Goal: Task Accomplishment & Management: Manage account settings

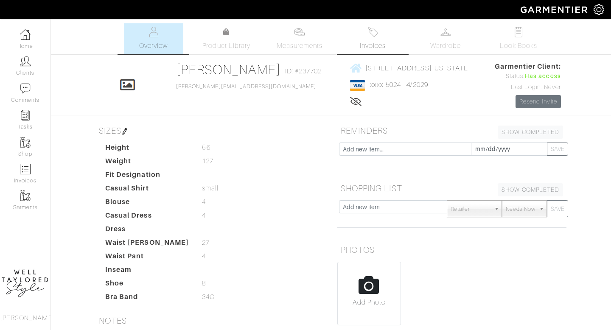
click at [369, 38] on link "Invoices" at bounding box center [372, 38] width 59 height 31
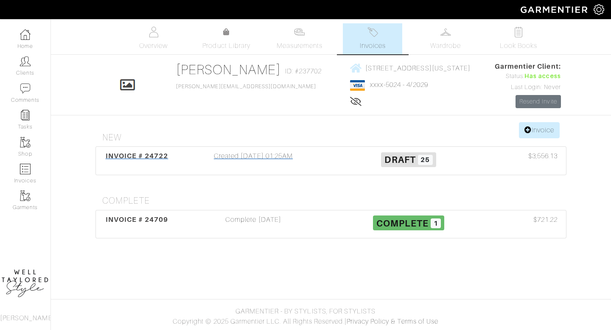
click at [250, 159] on div "Created 09/30/25 01:25AM" at bounding box center [253, 161] width 155 height 20
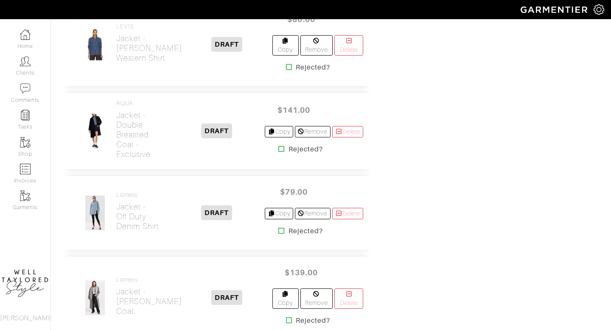
scroll to position [1440, 0]
click at [126, 204] on h2 "Jacket - Off Duty Denim Shirt" at bounding box center [142, 216] width 52 height 29
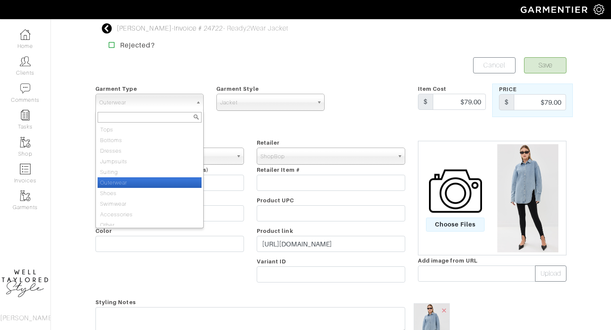
click at [151, 105] on span "Outerwear" at bounding box center [145, 102] width 93 height 17
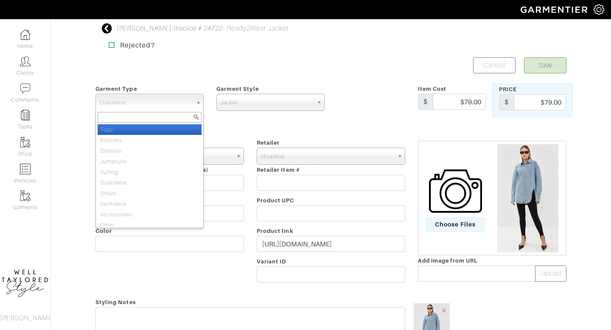
drag, startPoint x: 120, startPoint y: 135, endPoint x: 120, endPoint y: 130, distance: 5.1
click at [120, 130] on ul "Tops Bottoms Dresses Jumpsuits Suiting Outerwear Shoes Swimwear Accessories Oth…" at bounding box center [149, 175] width 106 height 102
select select "1"
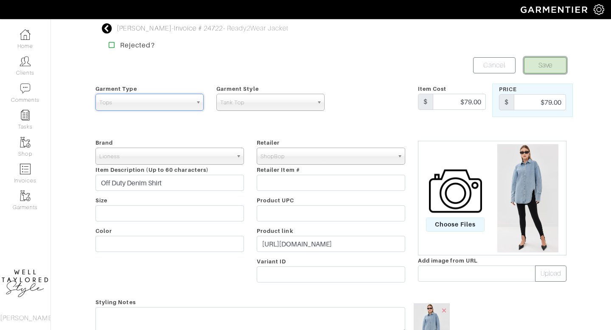
click at [548, 72] on button "Save" at bounding box center [545, 65] width 42 height 16
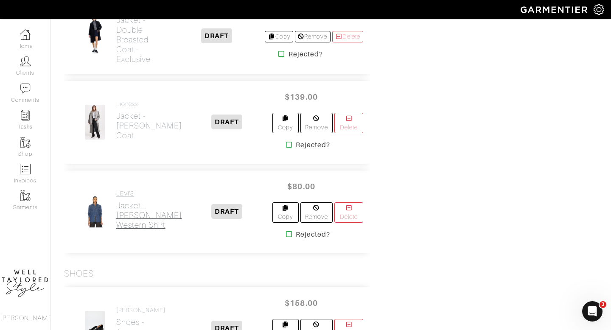
click at [130, 207] on h2 "Jacket - Teodora Western Shirt" at bounding box center [149, 215] width 66 height 29
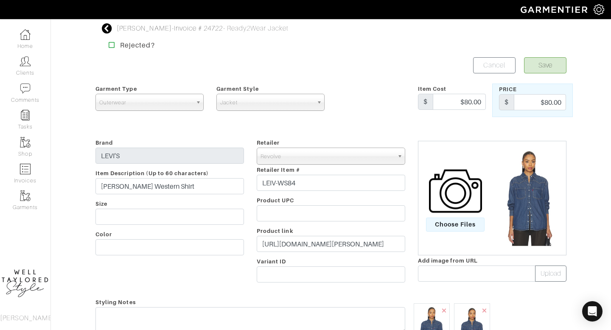
click at [154, 104] on span "Outerwear" at bounding box center [145, 102] width 93 height 17
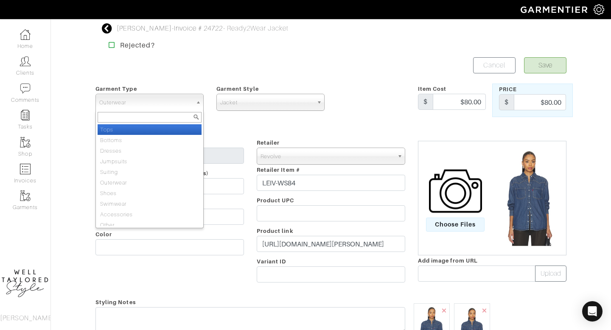
click at [143, 131] on li "Tops" at bounding box center [150, 129] width 104 height 11
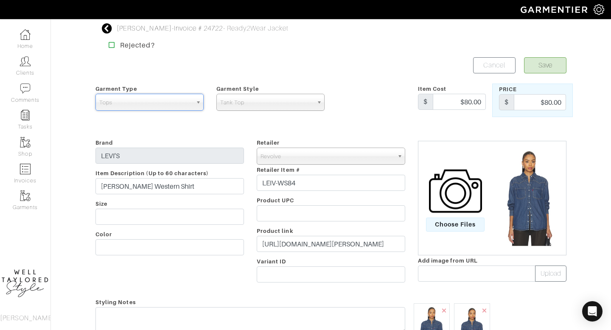
select select "1"
click at [546, 64] on button "Save" at bounding box center [545, 65] width 42 height 16
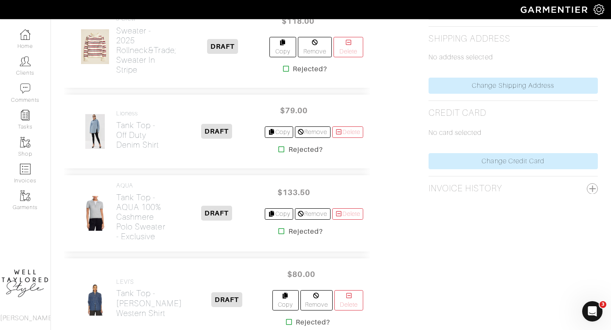
scroll to position [407, 0]
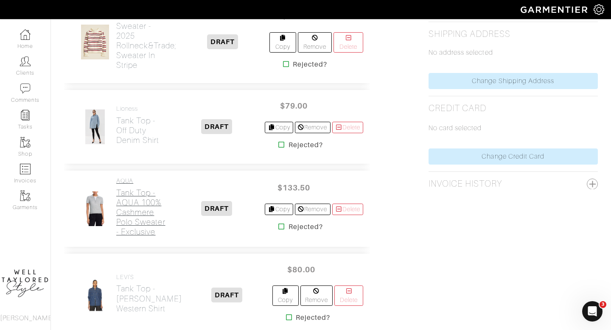
click at [137, 211] on h2 "Tank Top - AQUA 100% Cashmere Polo Sweater - Exclusive" at bounding box center [142, 212] width 52 height 49
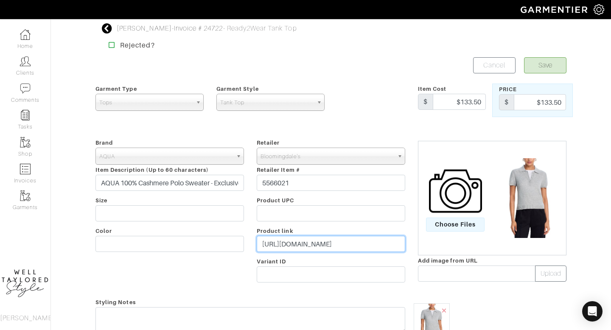
click at [295, 243] on input "https://go.shopmy.us/p-26578942" at bounding box center [331, 244] width 148 height 16
click at [561, 102] on input "$133.50" at bounding box center [540, 102] width 52 height 16
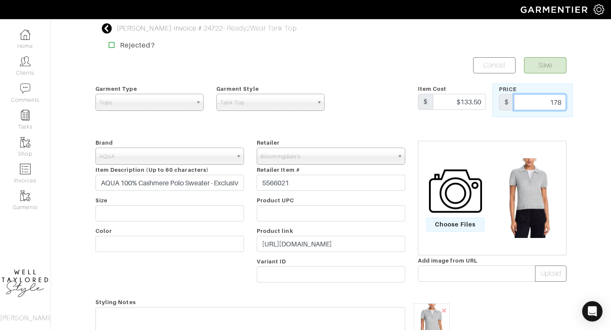
type input "178"
click at [557, 70] on button "Save" at bounding box center [545, 65] width 42 height 16
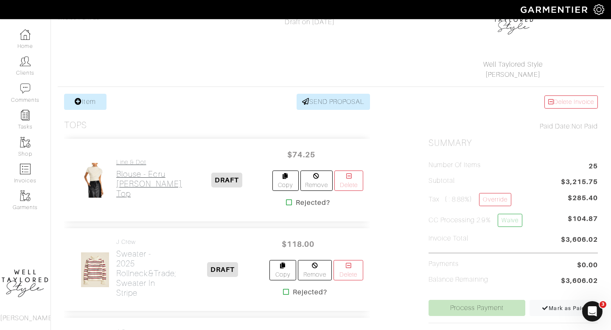
click at [126, 177] on h2 "Blouse - Ecru [PERSON_NAME] Top" at bounding box center [149, 183] width 66 height 29
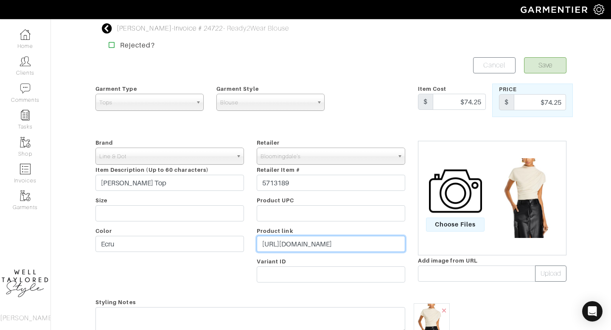
click at [316, 244] on input "https://go.shopmy.us/p-26578843" at bounding box center [331, 244] width 148 height 16
click at [551, 105] on input "$74.25" at bounding box center [540, 102] width 52 height 16
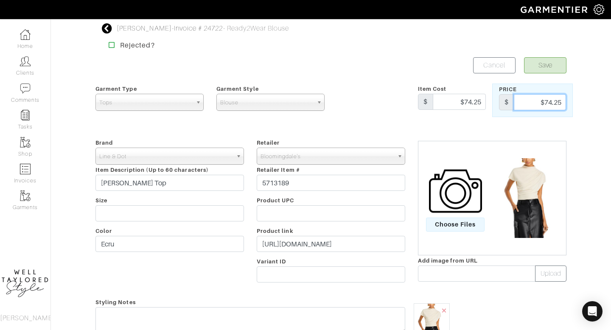
click at [551, 105] on input "$74.25" at bounding box center [540, 102] width 52 height 16
type input "99"
click at [551, 64] on button "Save" at bounding box center [545, 65] width 42 height 16
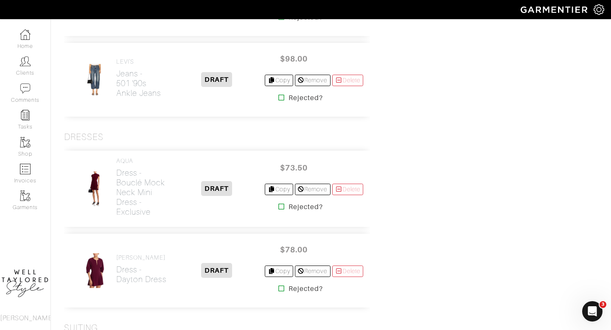
scroll to position [1033, 0]
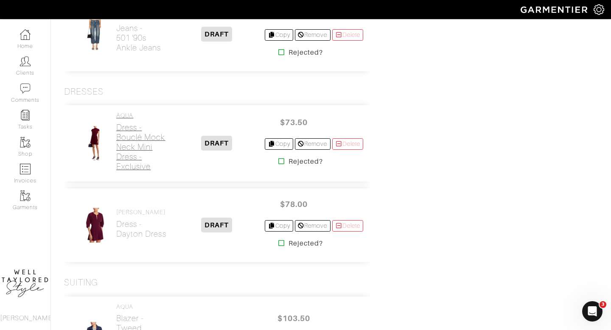
click at [127, 151] on h2 "Dress - Bouclé Mock Neck Mini Dress - Exclusive" at bounding box center [142, 147] width 52 height 49
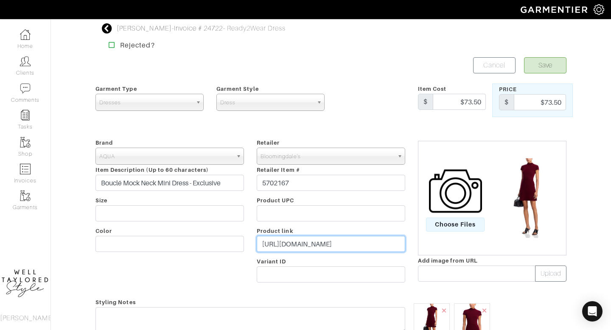
click at [311, 244] on input "[URL][DOMAIN_NAME]" at bounding box center [331, 244] width 148 height 16
click at [550, 96] on input "$73.50" at bounding box center [540, 102] width 52 height 16
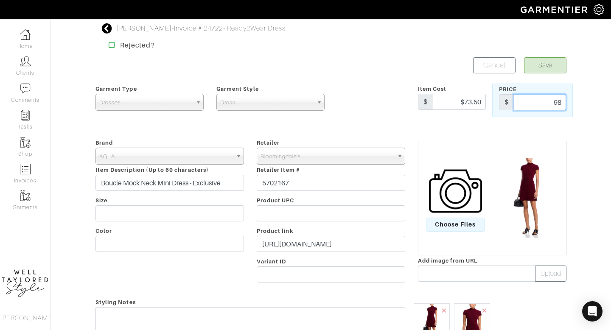
type input "98"
click at [551, 70] on button "Save" at bounding box center [545, 65] width 42 height 16
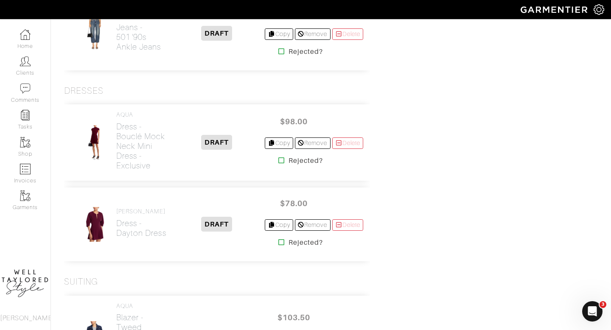
scroll to position [1038, 0]
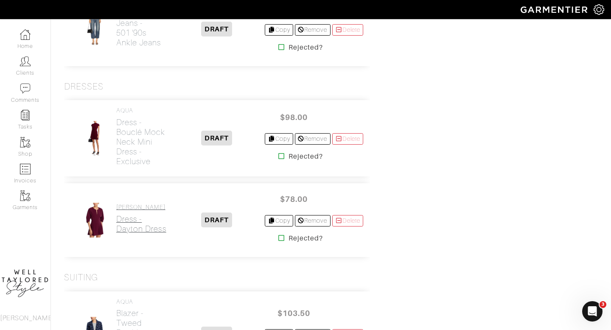
click at [130, 214] on h2 "Dress - Dayton Dress" at bounding box center [141, 224] width 50 height 20
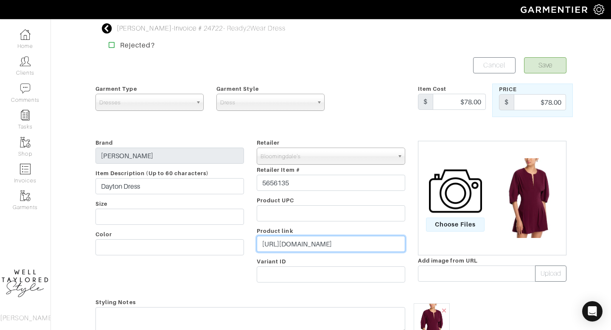
click at [312, 243] on input "https://go.shopmy.us/p-26578976" at bounding box center [331, 244] width 148 height 16
click at [543, 95] on input "$78.00" at bounding box center [540, 102] width 52 height 16
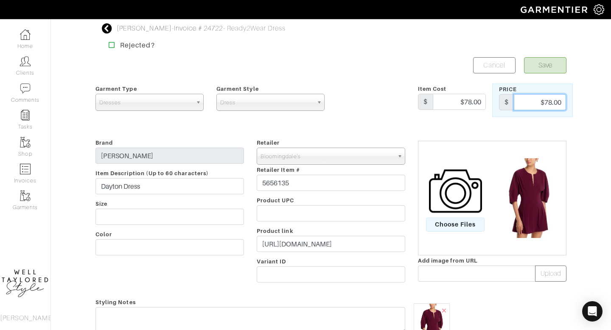
click at [543, 95] on input "$78.00" at bounding box center [540, 102] width 52 height 16
type input "104"
click at [557, 58] on button "Save" at bounding box center [545, 65] width 42 height 16
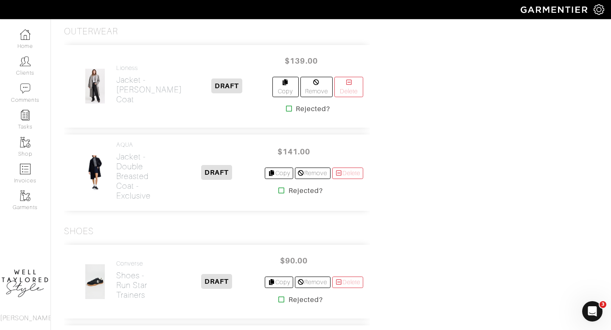
scroll to position [1560, 0]
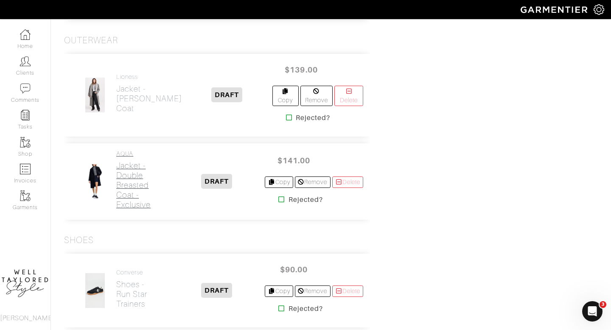
click at [126, 167] on h2 "Jacket - Double Breasted Coat - Exclusive" at bounding box center [142, 185] width 52 height 49
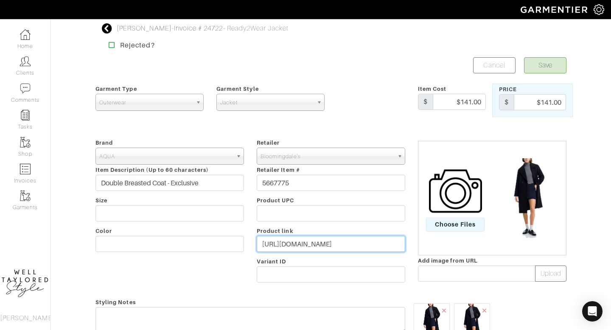
click at [291, 239] on input "https://go.shopmy.us/p-26579039" at bounding box center [331, 244] width 148 height 16
click at [542, 103] on input "$141.00" at bounding box center [540, 102] width 52 height 16
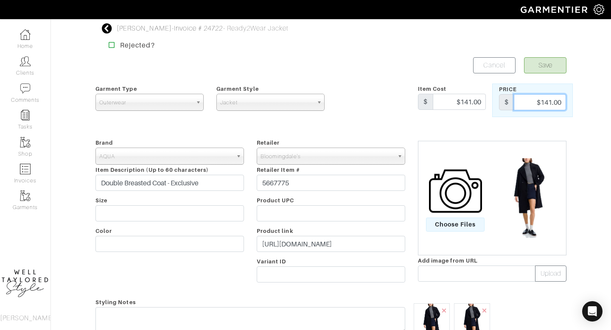
click at [542, 103] on input "$141.00" at bounding box center [540, 102] width 52 height 16
type input "188"
click at [550, 60] on button "Save" at bounding box center [545, 65] width 42 height 16
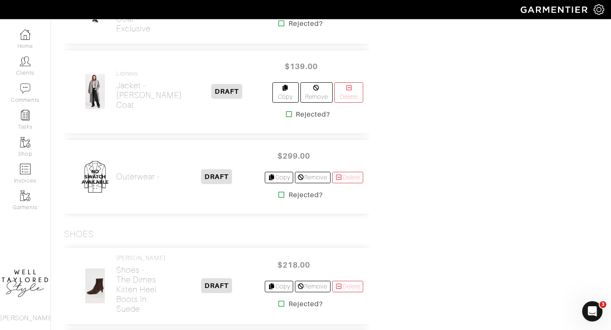
scroll to position [1655, 0]
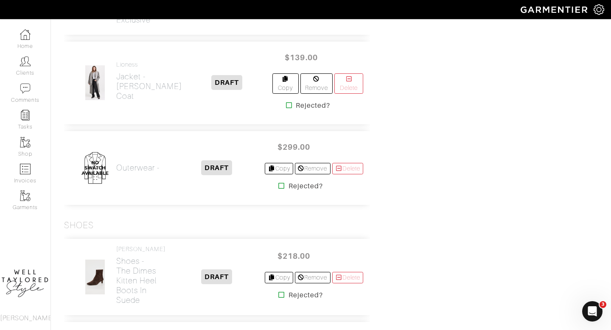
click at [100, 150] on img at bounding box center [95, 168] width 36 height 36
click at [89, 150] on img at bounding box center [95, 168] width 36 height 36
click at [122, 163] on h2 "Outerwear -" at bounding box center [138, 168] width 44 height 10
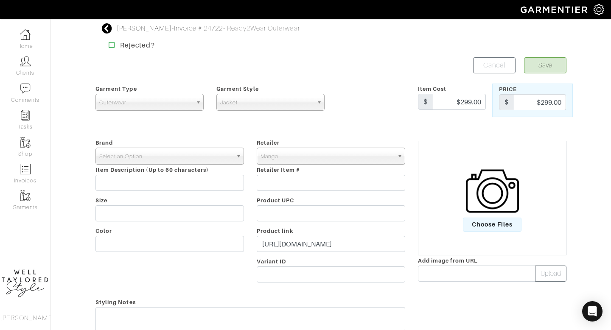
click at [151, 154] on span "Select an Option" at bounding box center [165, 156] width 133 height 17
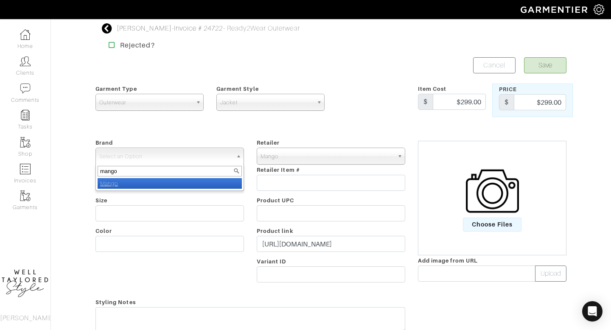
type input "mango"
click at [126, 185] on li "Mango" at bounding box center [170, 183] width 144 height 11
select select "Mango"
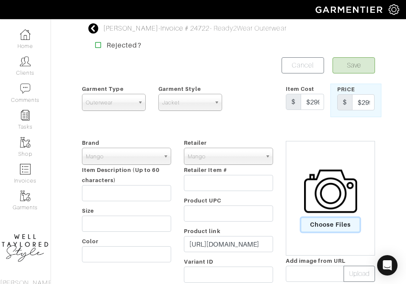
click at [323, 226] on span "Choose Files" at bounding box center [330, 225] width 59 height 14
click at [0, 0] on input "Choose Files" at bounding box center [0, 0] width 0 height 0
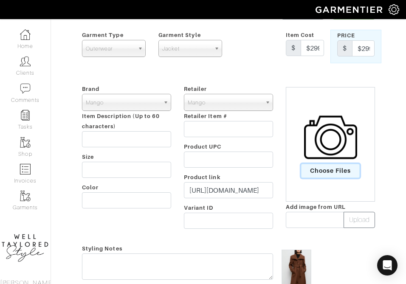
scroll to position [33, 0]
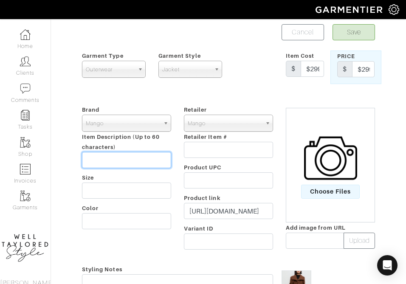
click at [123, 156] on input "text" at bounding box center [126, 160] width 89 height 16
type input "m"
click at [361, 35] on button "Save" at bounding box center [353, 32] width 42 height 16
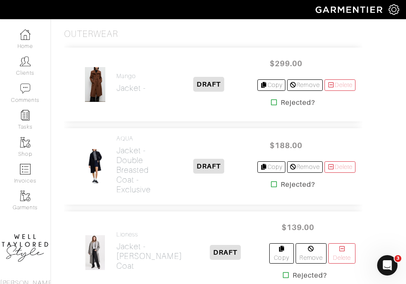
scroll to position [1607, 0]
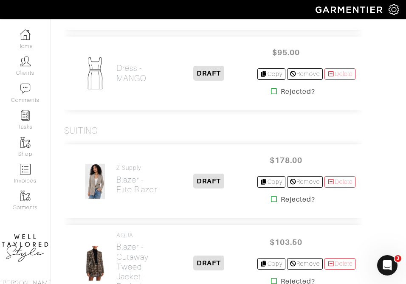
scroll to position [1307, 0]
click at [125, 83] on h2 "Dress - MANGO" at bounding box center [131, 74] width 30 height 20
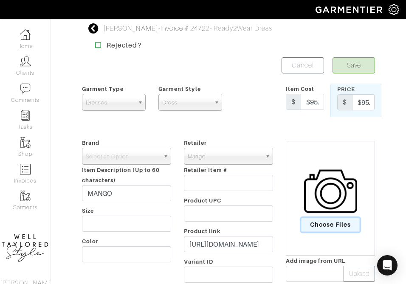
click at [322, 224] on span "Choose Files" at bounding box center [330, 225] width 59 height 14
click at [0, 0] on input "Choose Files" at bounding box center [0, 0] width 0 height 0
click at [360, 69] on button "Save" at bounding box center [353, 65] width 42 height 16
click at [136, 155] on span "Select an Option" at bounding box center [123, 156] width 74 height 17
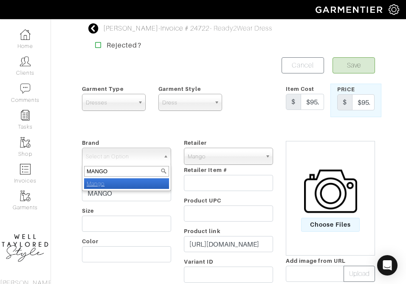
type input "MANGO"
click at [109, 182] on li "Mango" at bounding box center [126, 183] width 85 height 11
select select "Mango"
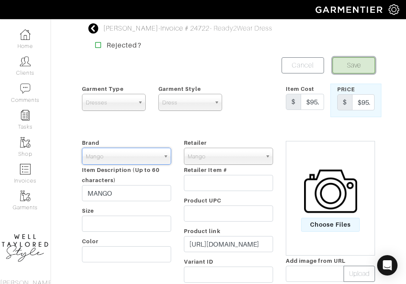
click at [359, 68] on button "Save" at bounding box center [353, 65] width 42 height 16
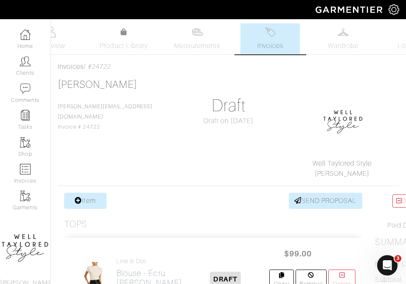
click at [85, 195] on link "Item" at bounding box center [85, 201] width 42 height 16
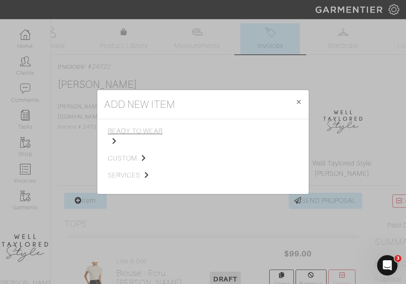
click at [132, 130] on span "ready to wear" at bounding box center [136, 136] width 57 height 20
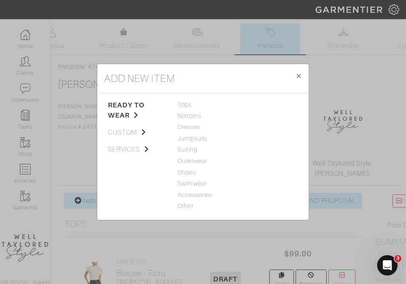
click at [67, 126] on div "add new item × Close ready to wear custom services Tops Bottoms Dresses Jumpsui…" at bounding box center [203, 142] width 406 height 284
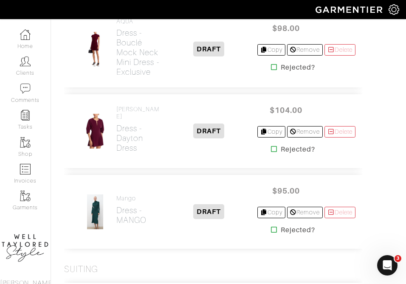
scroll to position [1264, 0]
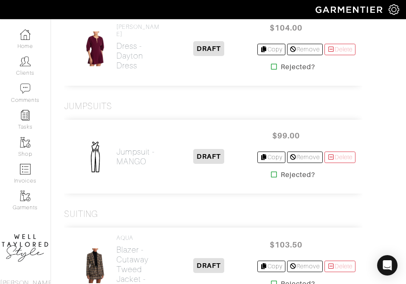
scroll to position [1356, 0]
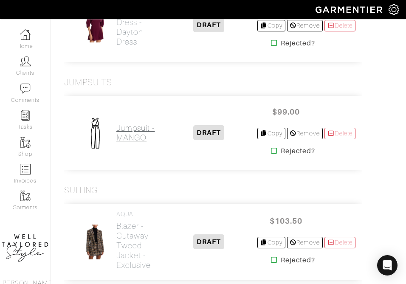
click at [128, 143] on h2 "Jumpsuit - MANGO" at bounding box center [135, 133] width 39 height 20
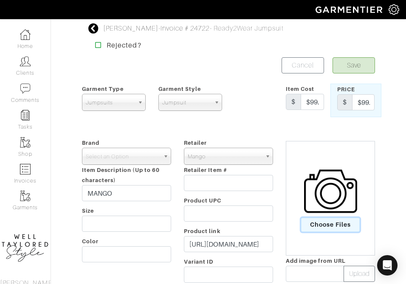
click at [323, 229] on span "Choose Files" at bounding box center [330, 225] width 59 height 14
click at [0, 0] on input "Choose Files" at bounding box center [0, 0] width 0 height 0
click at [358, 70] on button "Save" at bounding box center [353, 65] width 42 height 16
click at [169, 154] on b at bounding box center [167, 156] width 8 height 16
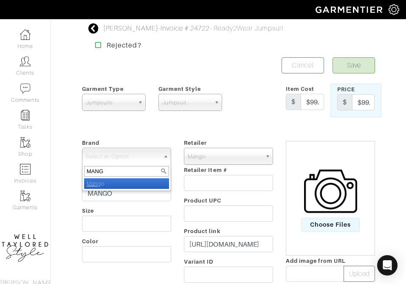
type input "MANG"
click at [119, 185] on li "Mang o" at bounding box center [126, 183] width 85 height 11
select select "Mango"
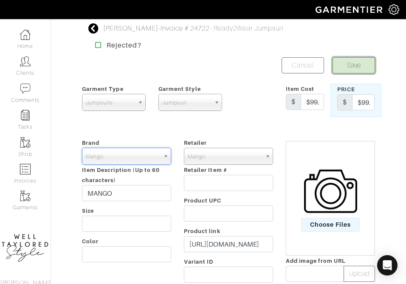
click at [358, 62] on button "Save" at bounding box center [353, 65] width 42 height 16
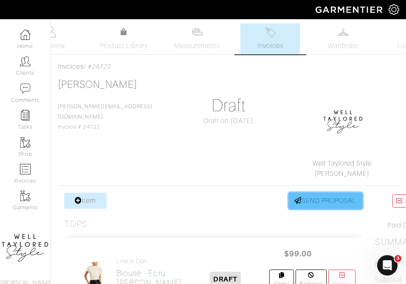
click at [309, 202] on link "SEND PROPOSAL" at bounding box center [325, 201] width 74 height 16
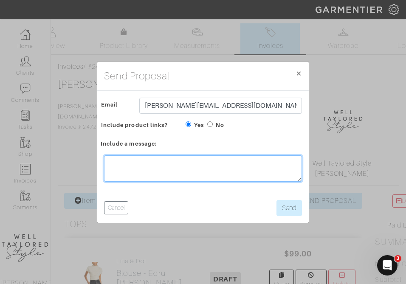
click at [169, 168] on textarea at bounding box center [203, 168] width 198 height 26
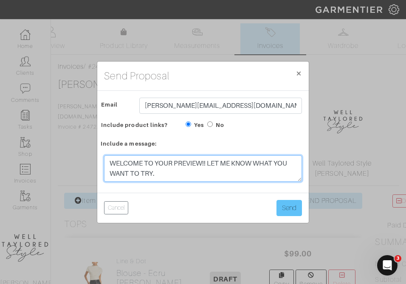
type textarea "WELCOME TO YOUR PREVIEW!! LET ME KNOW WHAT YOU WANT TO TRY."
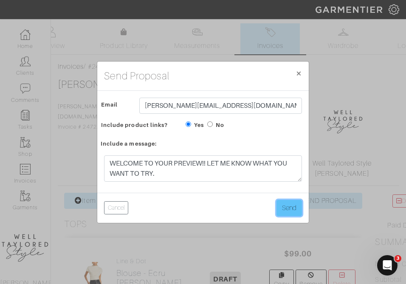
click at [285, 207] on button "Send" at bounding box center [288, 208] width 25 height 16
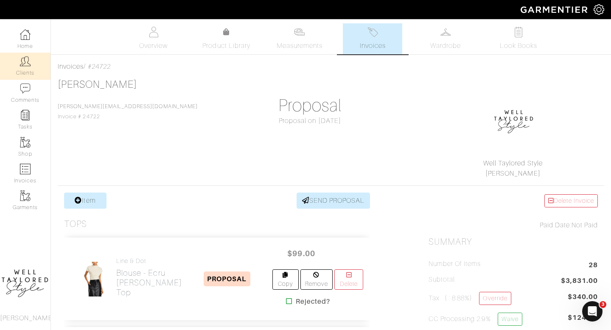
click at [28, 75] on link "Clients" at bounding box center [25, 66] width 50 height 27
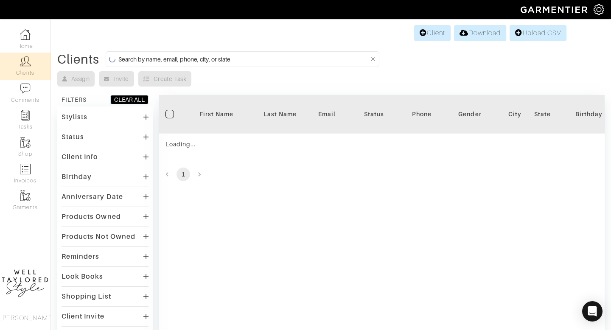
click at [211, 56] on input at bounding box center [243, 59] width 251 height 11
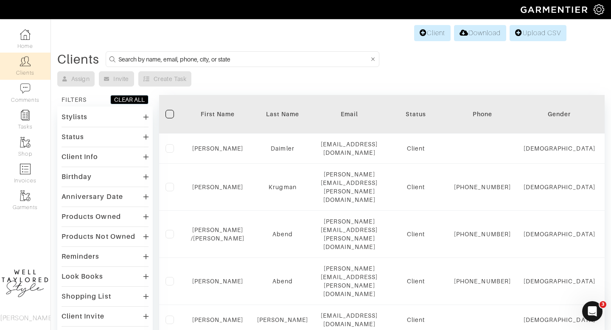
click at [176, 59] on input at bounding box center [243, 59] width 251 height 11
type input "[PERSON_NAME]"
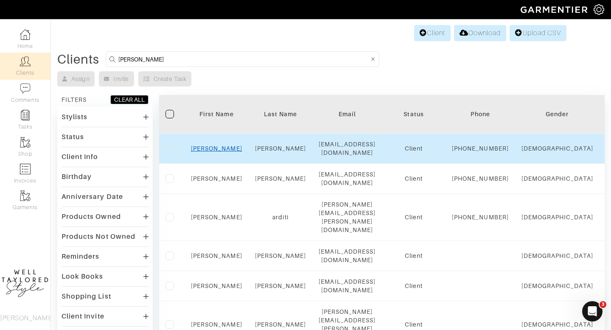
click at [216, 152] on link "[PERSON_NAME]" at bounding box center [216, 148] width 51 height 7
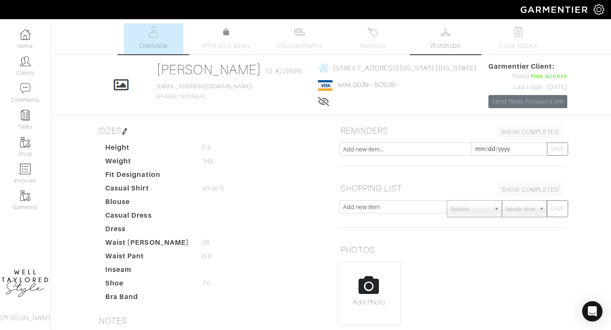
click at [422, 40] on link "Wardrobe" at bounding box center [445, 38] width 59 height 31
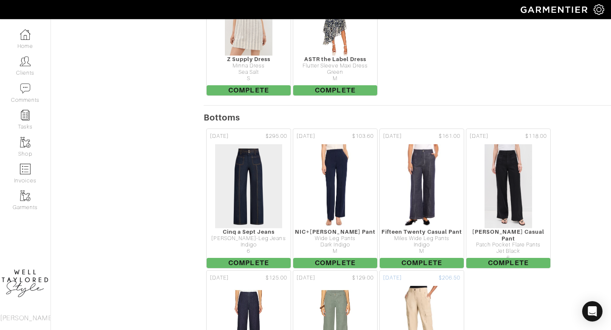
scroll to position [1350, 0]
